Goal: Information Seeking & Learning: Find specific fact

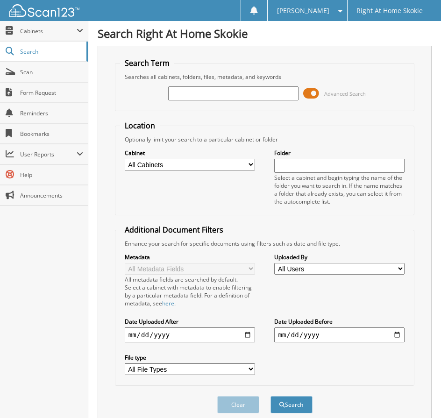
click at [201, 99] on input "text" at bounding box center [233, 93] width 130 height 14
click at [207, 88] on input "text" at bounding box center [233, 93] width 130 height 14
type input "carla Clinton"
click at [271, 396] on button "Search" at bounding box center [292, 404] width 42 height 17
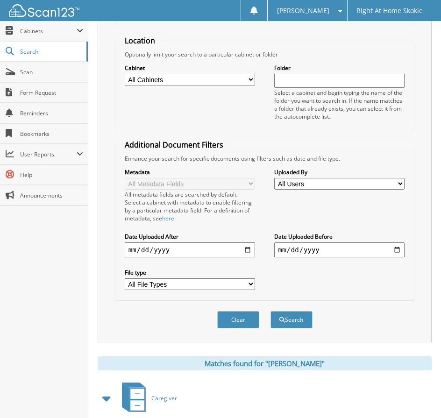
scroll to position [136, 0]
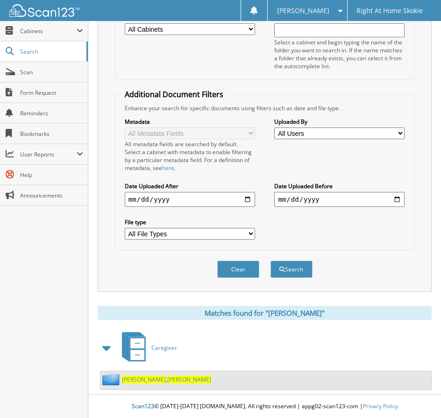
click at [167, 380] on span "Carla" at bounding box center [189, 380] width 44 height 8
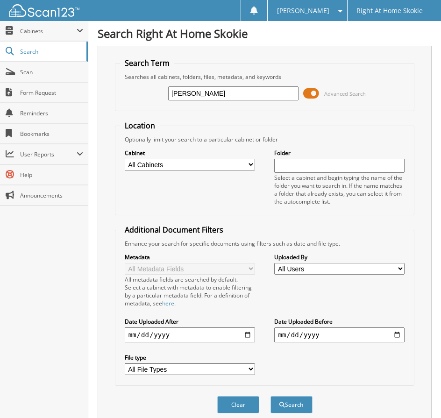
type input "[PERSON_NAME]"
click at [271, 396] on button "Search" at bounding box center [292, 404] width 42 height 17
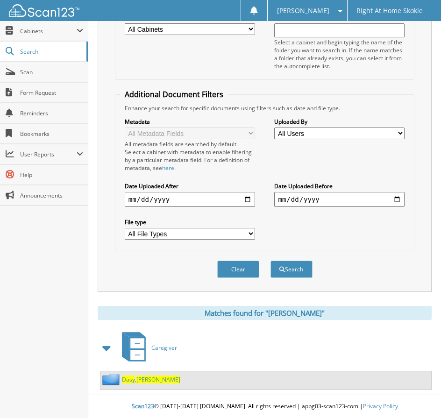
click at [129, 381] on span "Dasy" at bounding box center [128, 380] width 13 height 8
